Goal: Communication & Community: Answer question/provide support

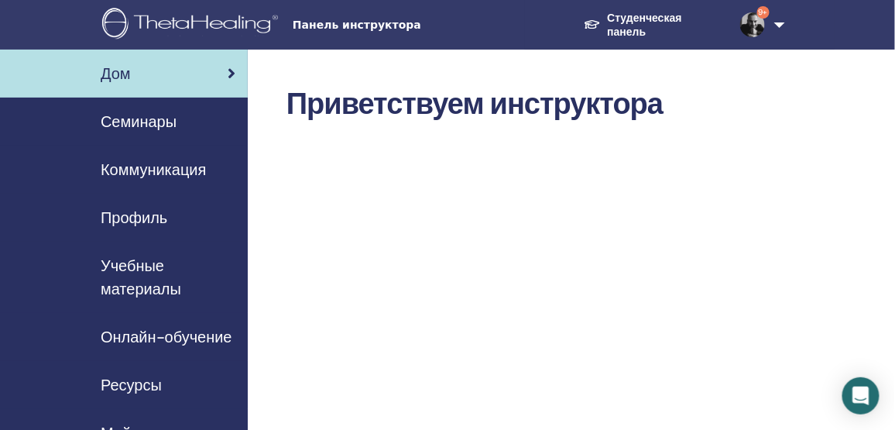
click at [759, 18] on img at bounding box center [752, 24] width 25 height 25
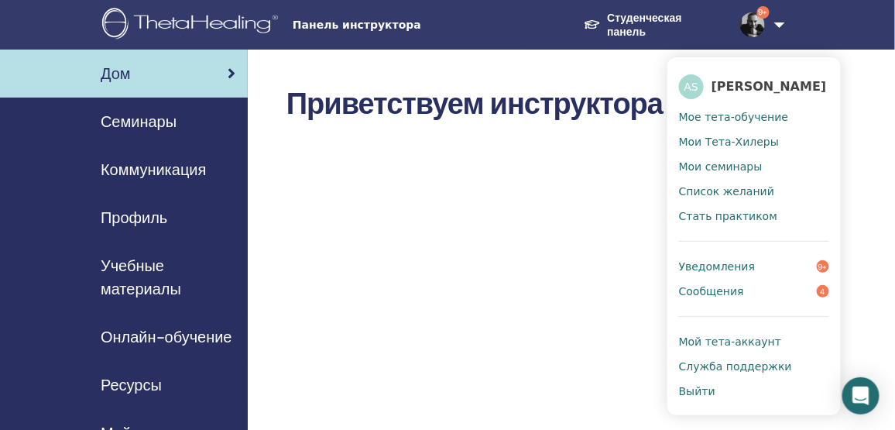
click at [732, 295] on span "Сообщения" at bounding box center [711, 291] width 65 height 14
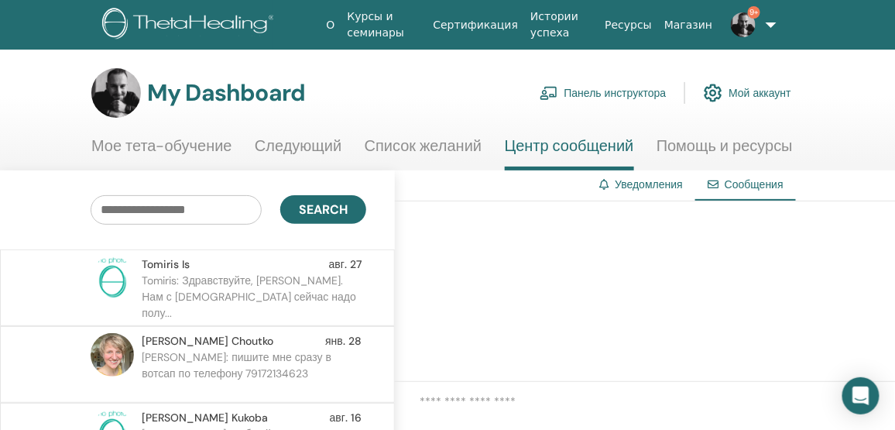
click at [359, 287] on p "Tomiris: Здравствуйте, [PERSON_NAME]. Нам с [DEMOGRAPHIC_DATA] сейчас надо полу…" at bounding box center [254, 296] width 225 height 46
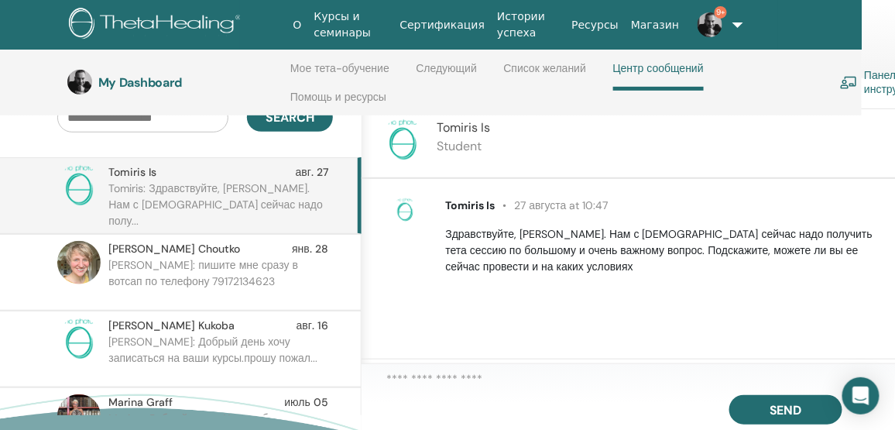
scroll to position [135, 33]
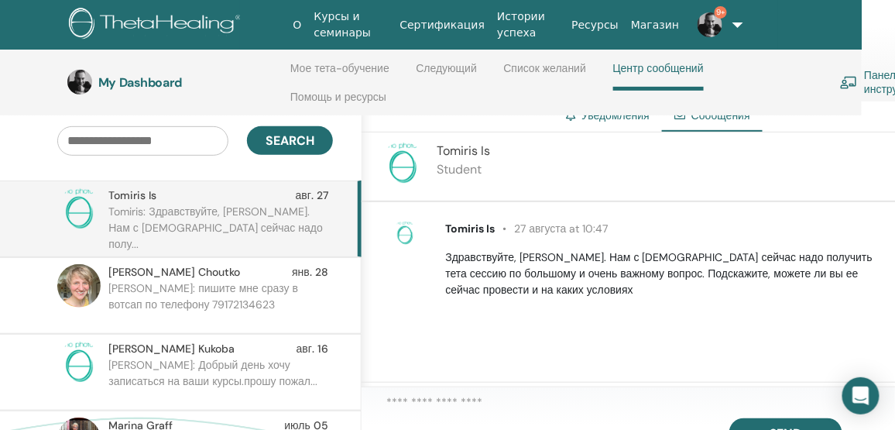
click at [403, 233] on img at bounding box center [405, 233] width 25 height 25
click at [464, 226] on span "Tomiris Is" at bounding box center [470, 228] width 50 height 14
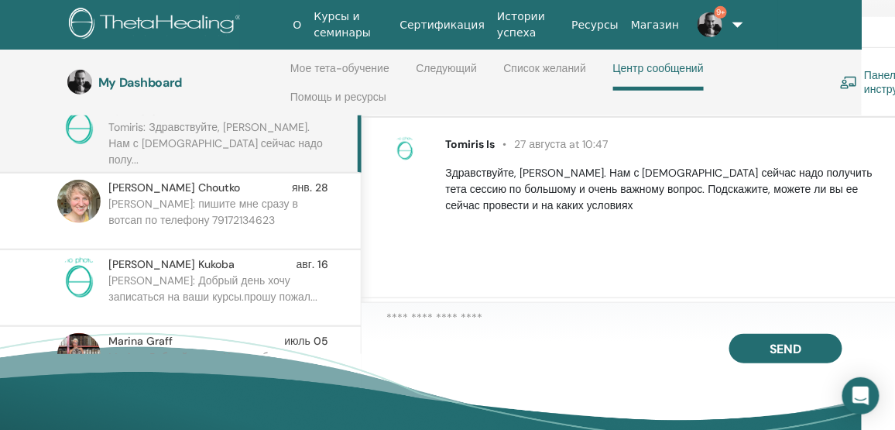
scroll to position [205, 33]
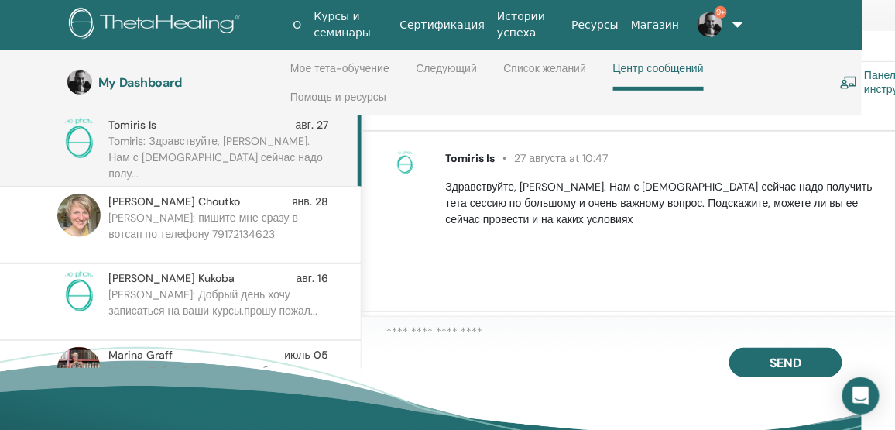
click at [465, 343] on textarea at bounding box center [641, 333] width 510 height 21
type textarea "*"
click at [458, 339] on textarea "*****" at bounding box center [641, 334] width 510 height 22
type textarea "*"
